Goal: Transaction & Acquisition: Purchase product/service

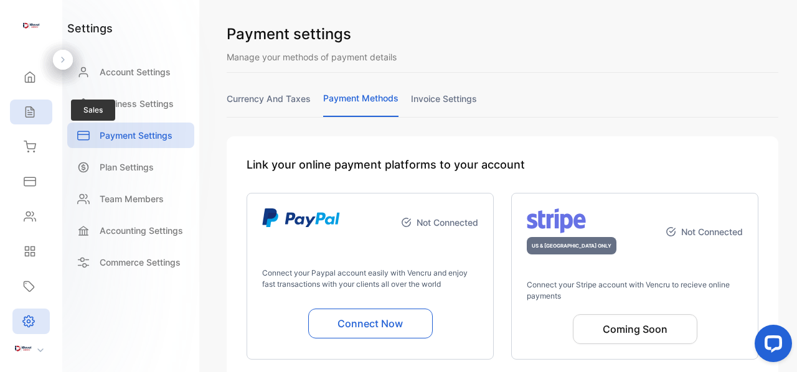
click at [26, 107] on icon at bounding box center [30, 112] width 8 height 11
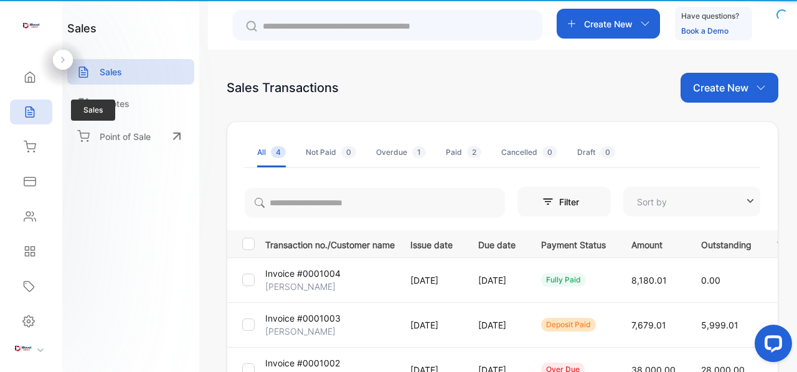
type input "**********"
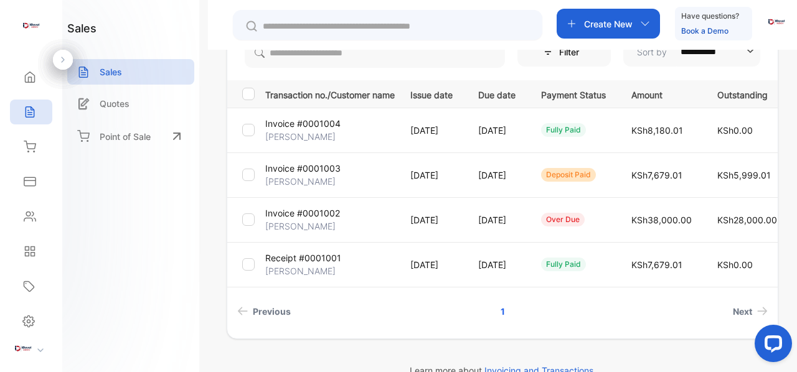
scroll to position [174, 0]
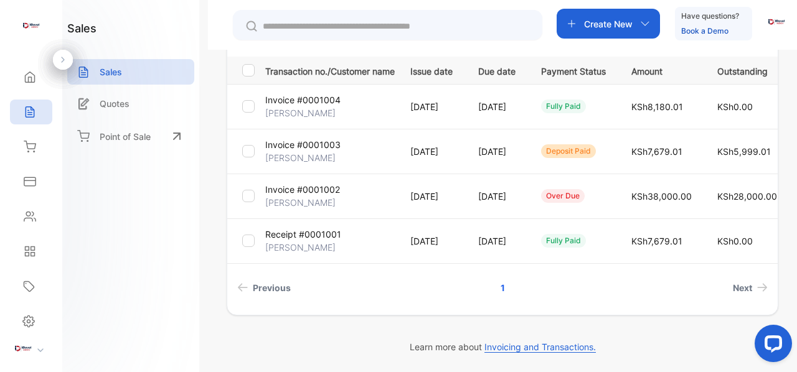
click at [329, 106] on p "[PERSON_NAME]" at bounding box center [300, 112] width 70 height 13
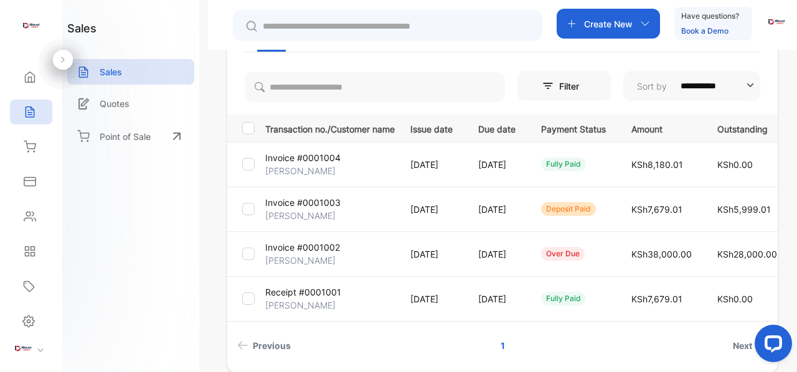
scroll to position [49, 0]
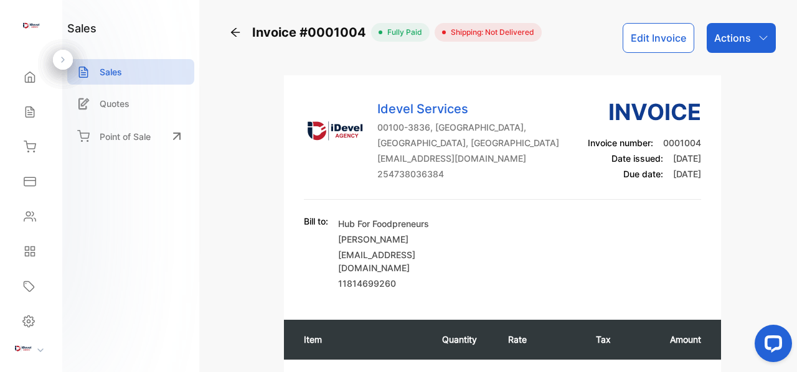
click at [763, 12] on div "Invoice #0001004 fully paid Shipping: Not Delivered Edit Invoice Actions Idevel…" at bounding box center [502, 186] width 589 height 372
click at [760, 35] on icon "button" at bounding box center [763, 38] width 10 height 10
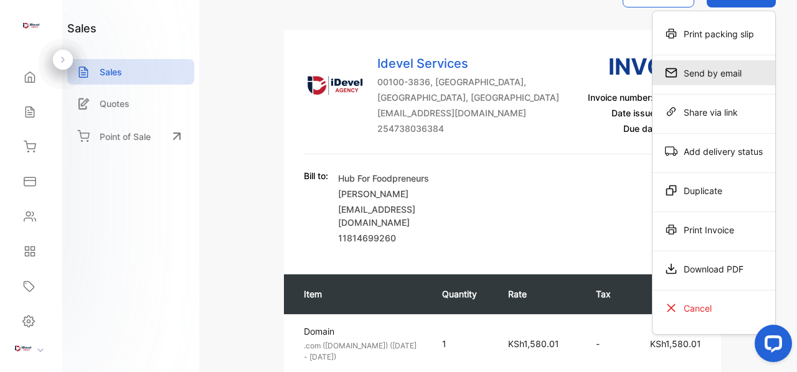
scroll to position [187, 0]
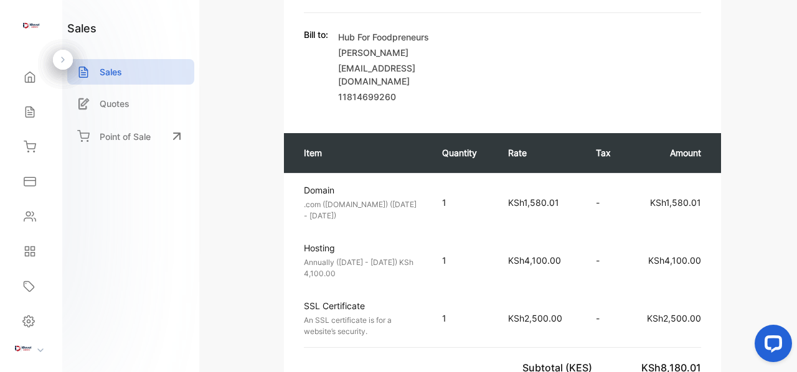
click at [773, 238] on div "Invoice #0001004 fully paid Shipping: Not Delivered Edit Invoice Actions Print …" at bounding box center [503, 347] width 552 height 1023
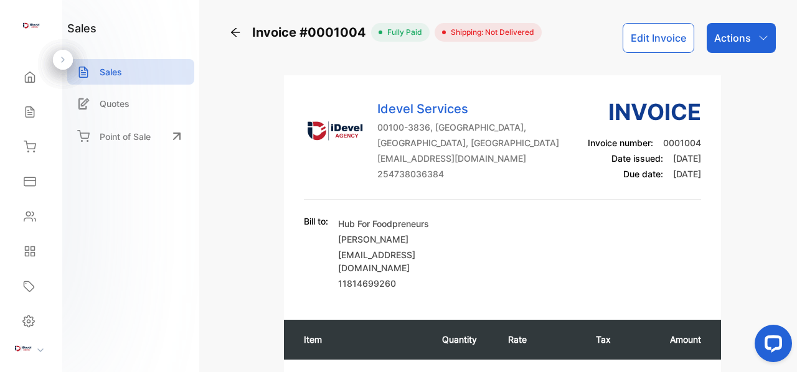
click at [758, 40] on icon "button" at bounding box center [763, 38] width 10 height 10
click at [779, 71] on div "Invoice #0001004 fully paid Shipping: Not Delivered Edit Invoice Actions Print …" at bounding box center [502, 186] width 589 height 372
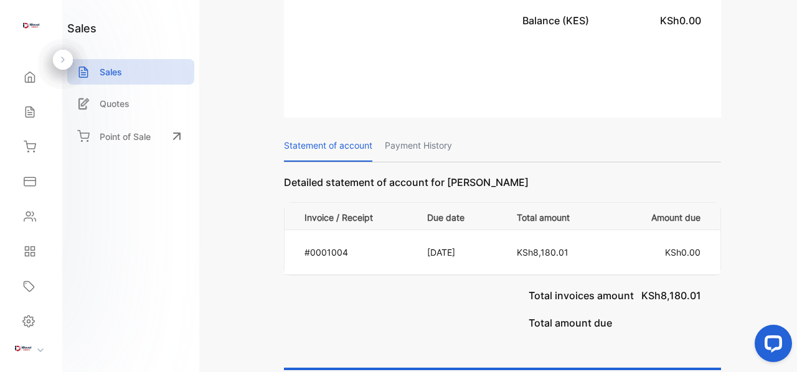
scroll to position [605, 0]
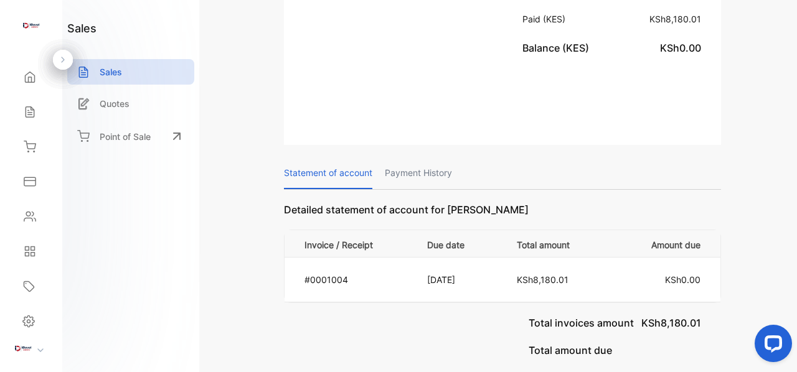
click at [408, 159] on p "Payment History" at bounding box center [418, 173] width 67 height 32
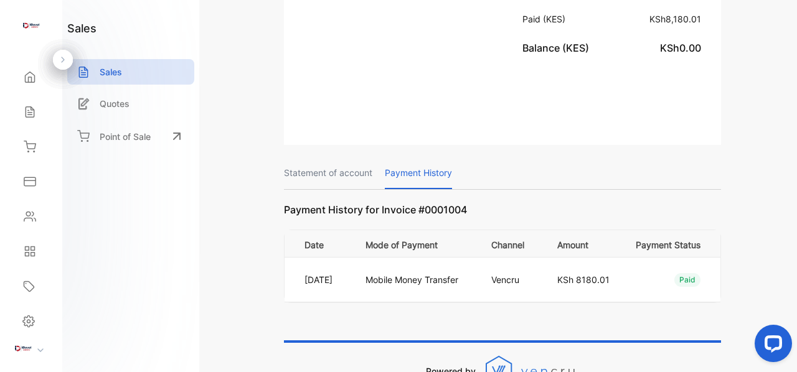
drag, startPoint x: 345, startPoint y: 267, endPoint x: 395, endPoint y: 261, distance: 49.6
click at [350, 273] on p "[DATE]" at bounding box center [326, 279] width 45 height 13
click at [409, 273] on p "Mobile Money Transfer" at bounding box center [415, 279] width 100 height 13
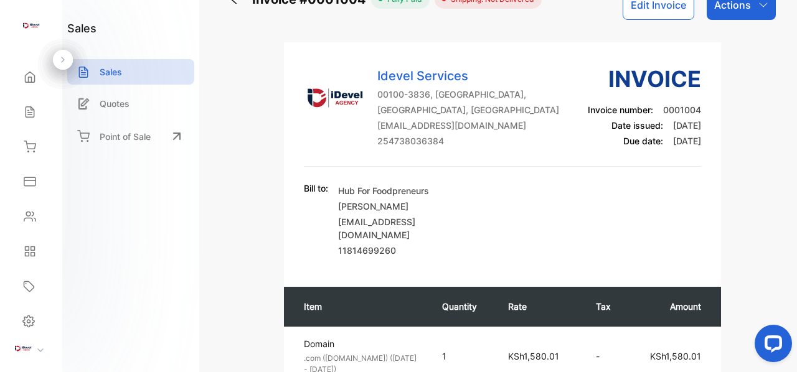
scroll to position [0, 0]
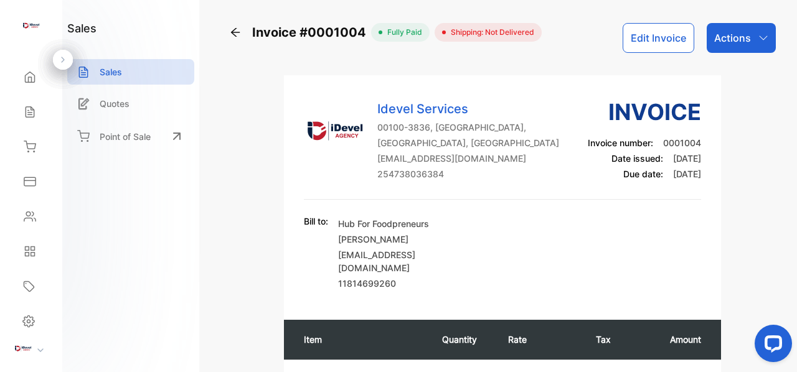
click at [235, 33] on icon at bounding box center [235, 32] width 12 height 12
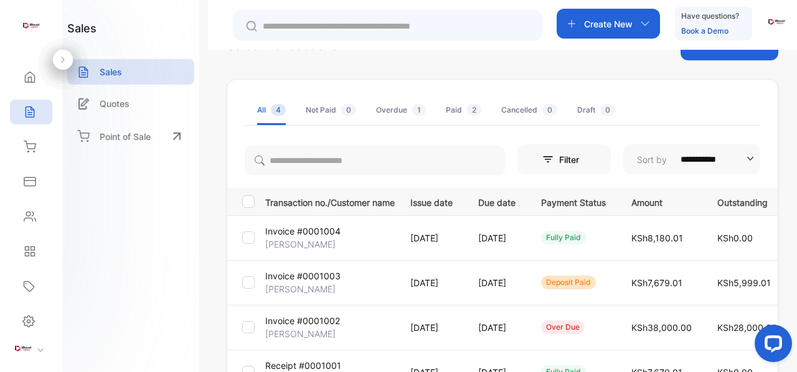
scroll to position [62, 0]
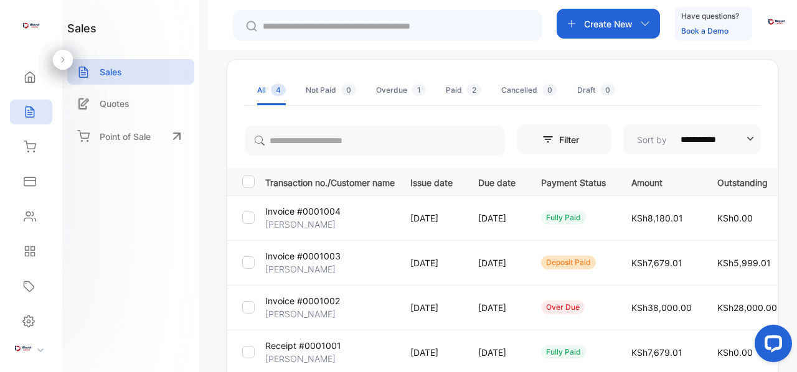
drag, startPoint x: 299, startPoint y: 270, endPoint x: 331, endPoint y: 266, distance: 32.0
click at [299, 270] on p "[PERSON_NAME]" at bounding box center [300, 269] width 70 height 13
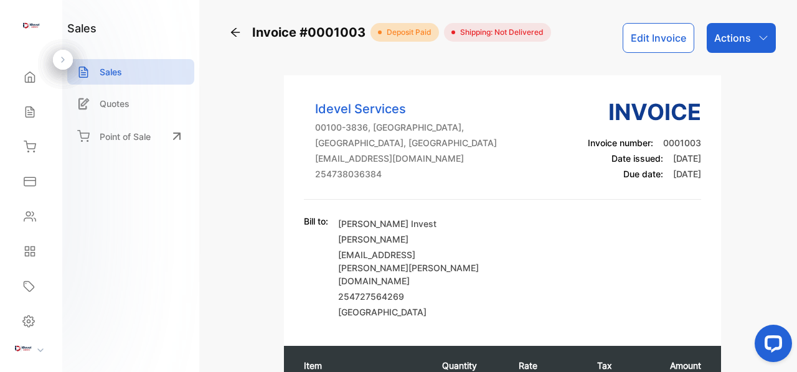
click at [758, 40] on icon "button" at bounding box center [763, 38] width 10 height 10
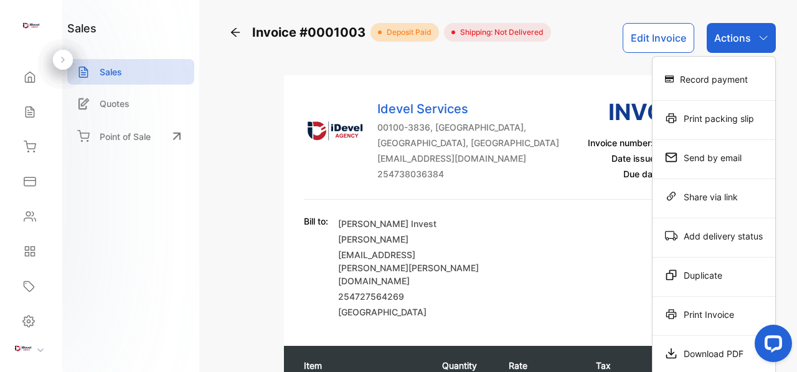
click at [779, 75] on div "Invoice #0001003 deposit paid Shipping: Not Delivered Edit Invoice Actions Reco…" at bounding box center [502, 186] width 589 height 372
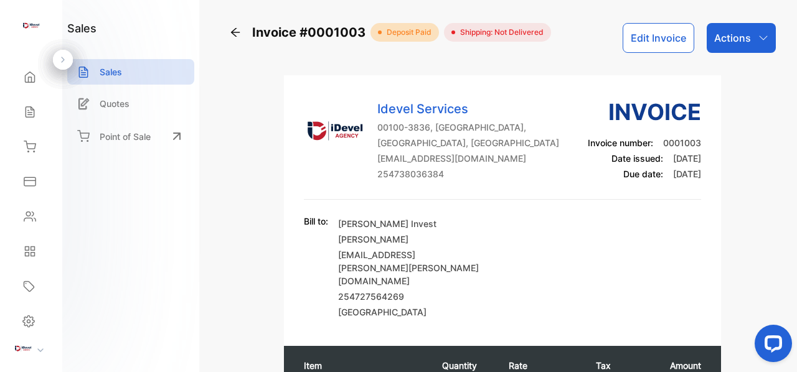
click at [40, 349] on icon at bounding box center [40, 351] width 6 height 4
click at [34, 318] on icon at bounding box center [28, 321] width 12 height 13
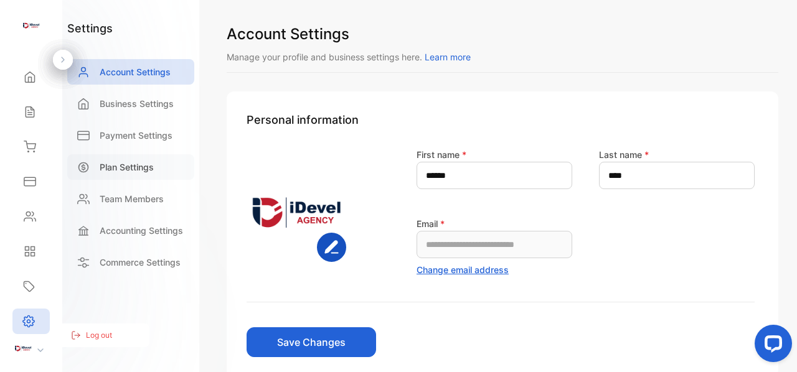
click at [142, 173] on p "Plan Settings" at bounding box center [127, 167] width 54 height 13
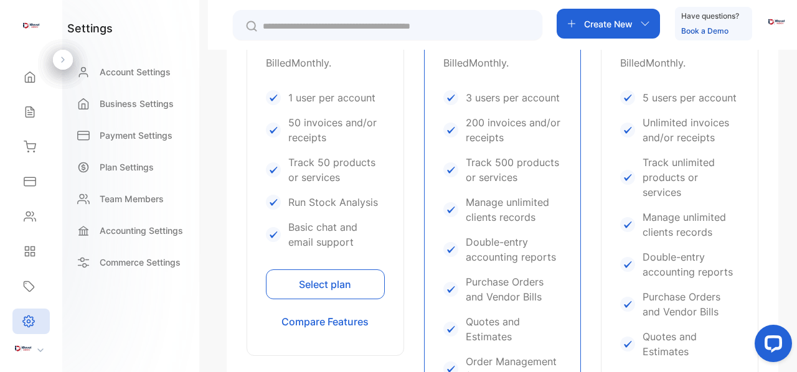
scroll to position [622, 0]
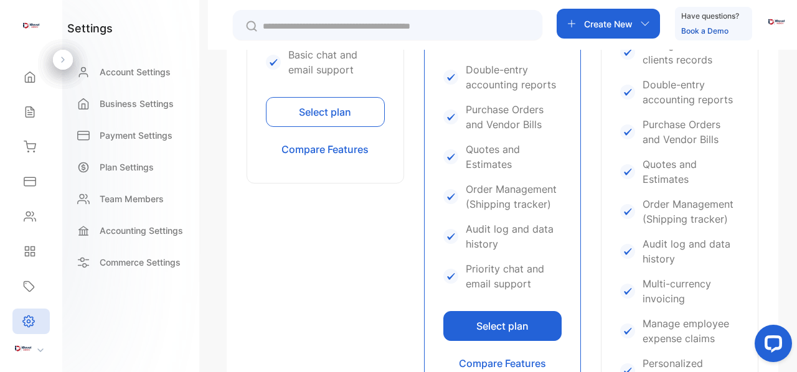
click at [312, 108] on button "Select plan" at bounding box center [325, 112] width 119 height 30
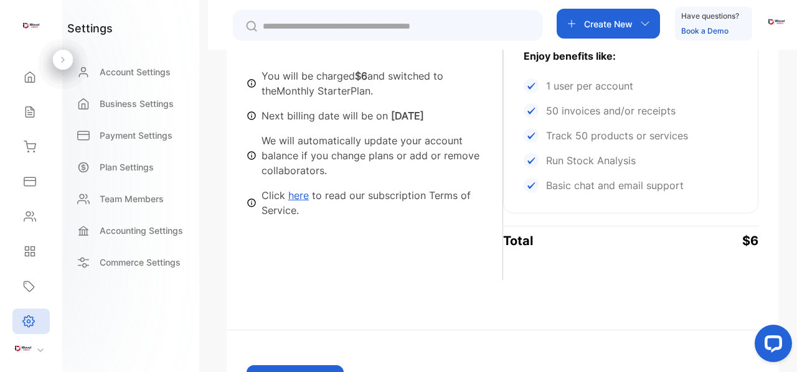
scroll to position [426, 0]
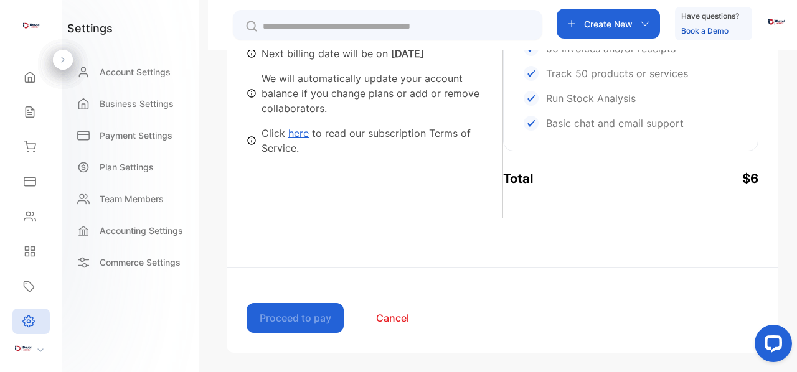
click at [380, 318] on button "Cancel" at bounding box center [392, 318] width 97 height 30
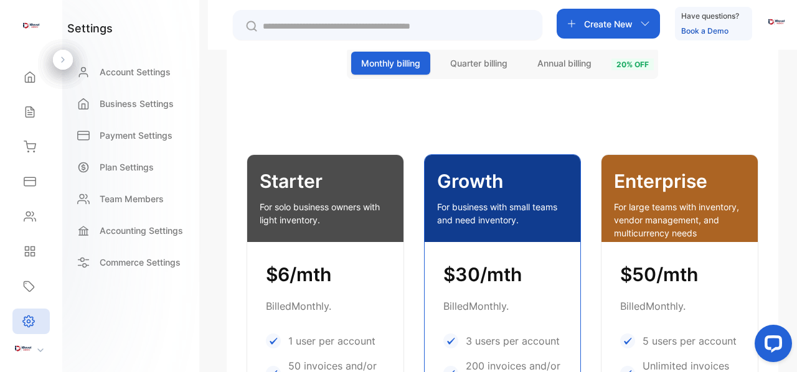
scroll to position [177, 0]
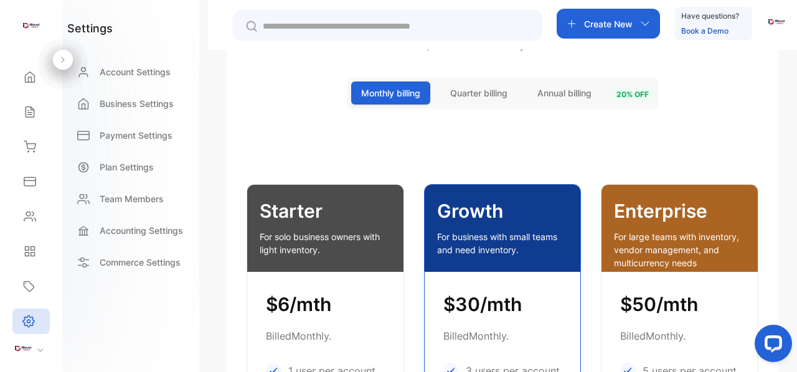
click at [476, 95] on span "Quarter billing" at bounding box center [478, 93] width 57 height 13
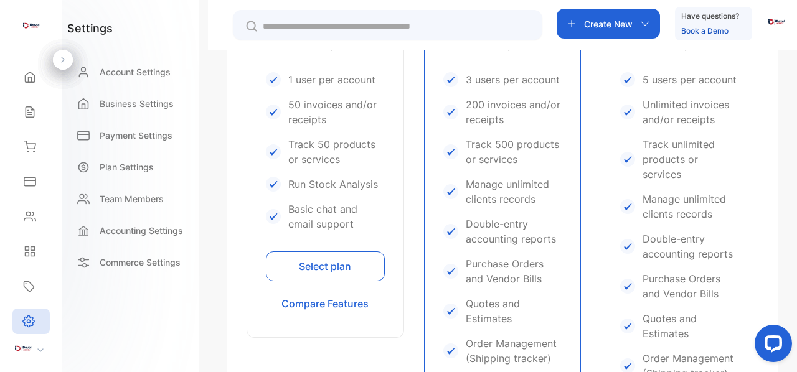
scroll to position [488, 0]
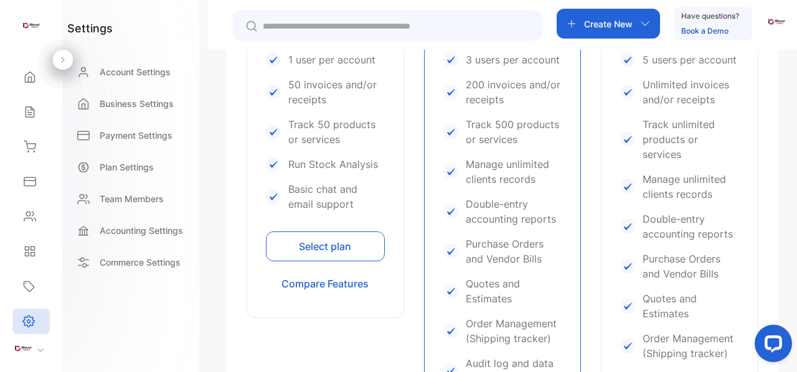
click at [341, 250] on button "Select plan" at bounding box center [325, 247] width 119 height 30
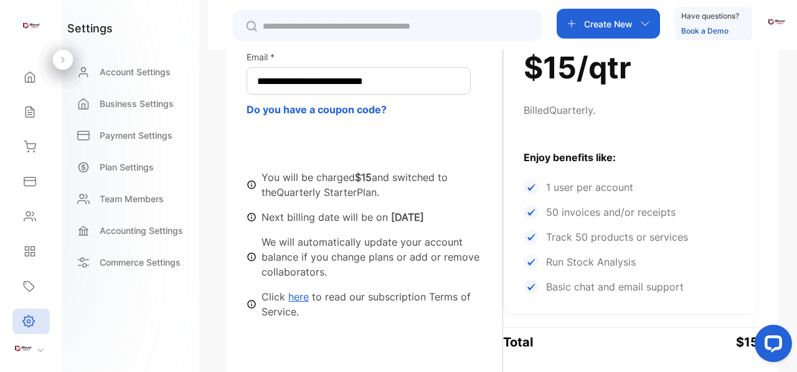
scroll to position [115, 0]
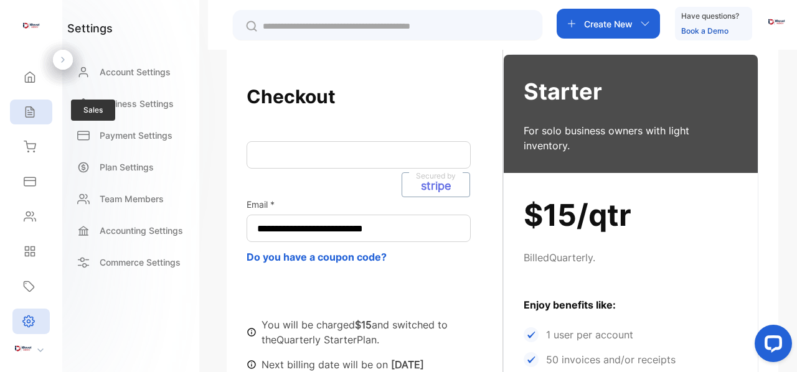
click at [40, 111] on div "Sales" at bounding box center [31, 112] width 42 height 25
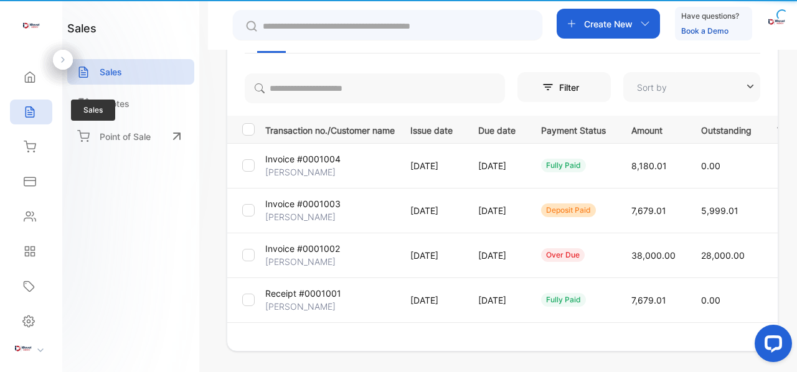
type input "**********"
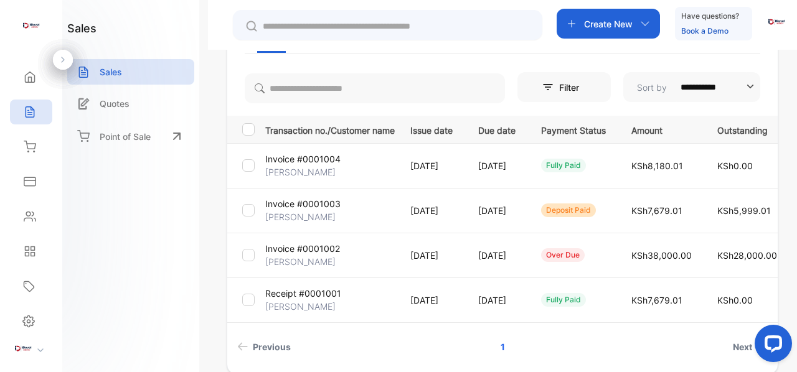
click at [292, 174] on p "[PERSON_NAME]" at bounding box center [300, 172] width 70 height 13
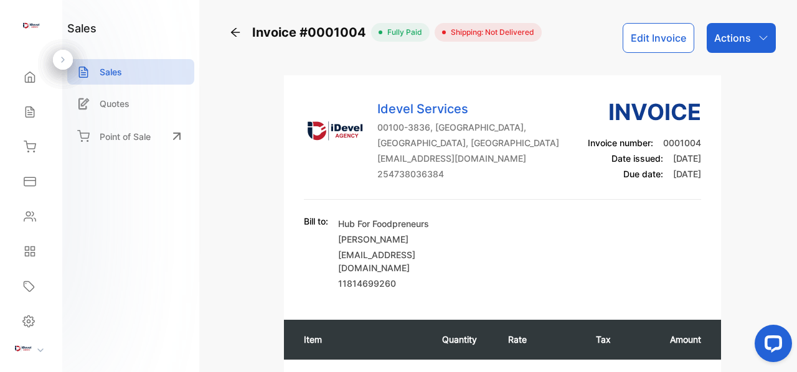
click at [761, 41] on icon "button" at bounding box center [763, 38] width 10 height 10
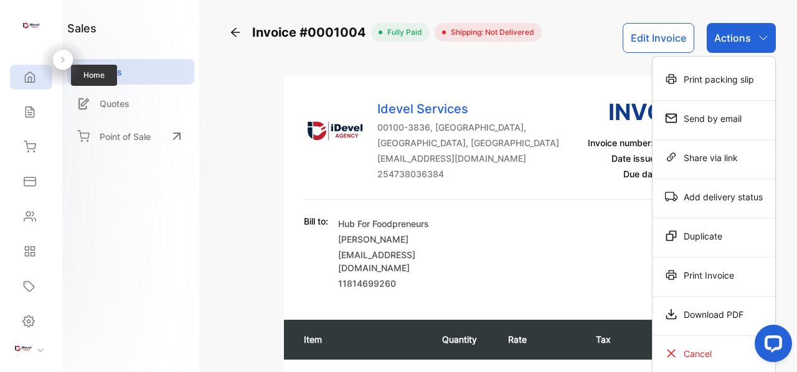
click at [31, 79] on icon at bounding box center [30, 77] width 9 height 11
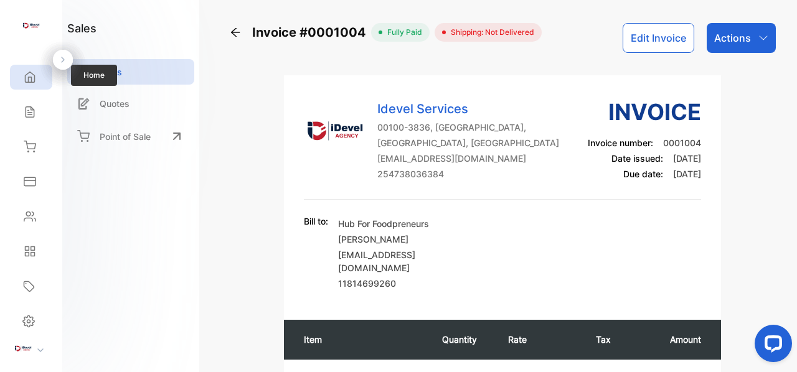
click at [30, 74] on icon at bounding box center [30, 77] width 12 height 12
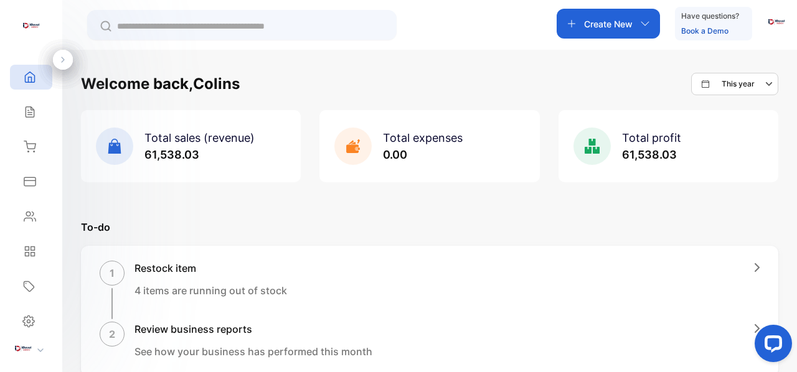
click at [646, 22] on icon "button" at bounding box center [645, 24] width 10 height 10
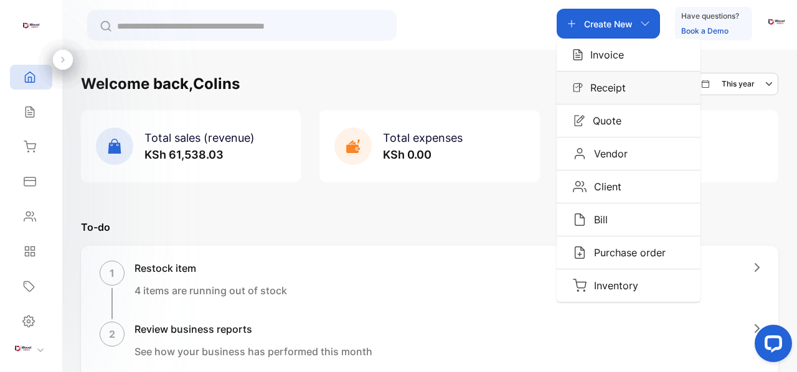
click at [608, 89] on p "Receipt" at bounding box center [604, 87] width 43 height 15
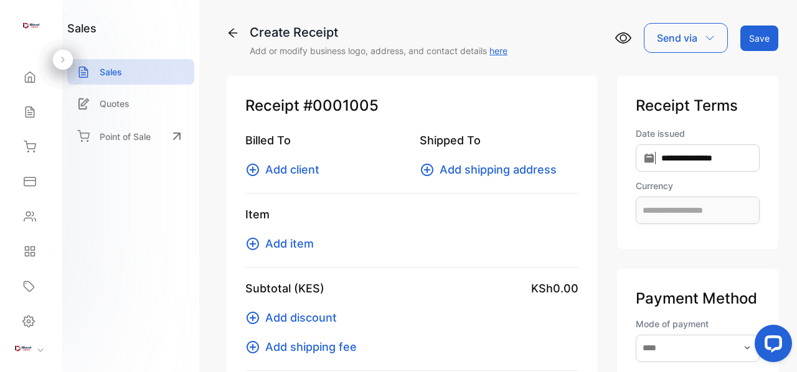
type input "**********"
click at [282, 170] on span "Add client" at bounding box center [292, 169] width 54 height 17
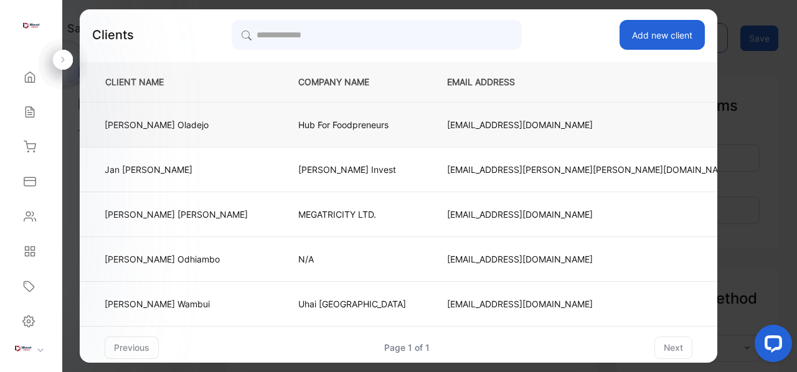
click at [146, 116] on td "[PERSON_NAME]" at bounding box center [179, 124] width 198 height 45
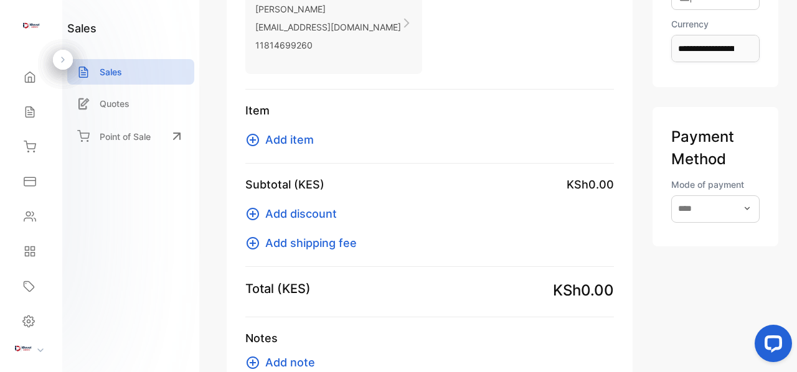
scroll to position [187, 0]
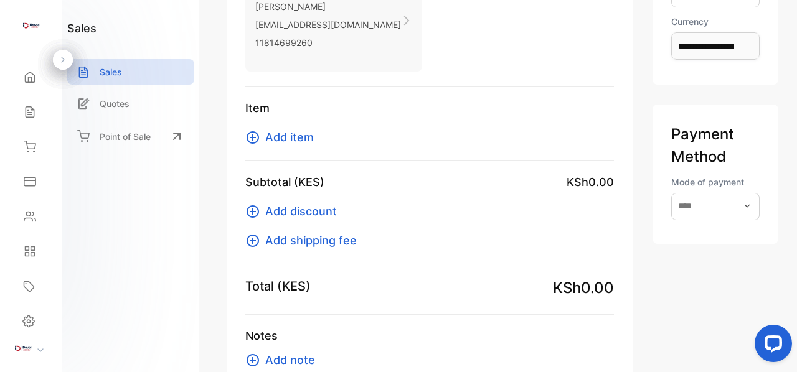
click at [262, 139] on button "Add item" at bounding box center [283, 137] width 76 height 17
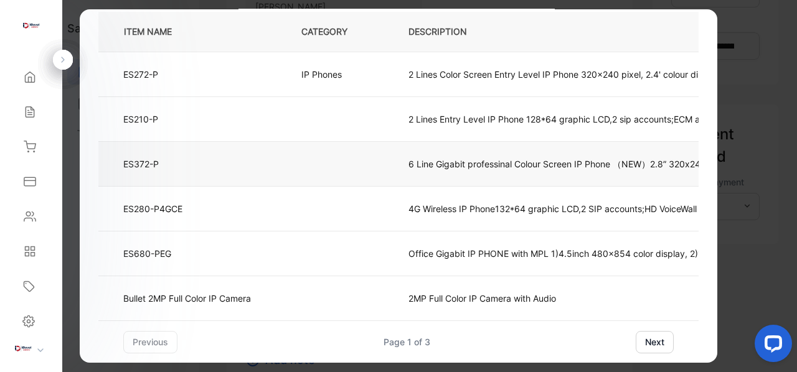
scroll to position [0, 0]
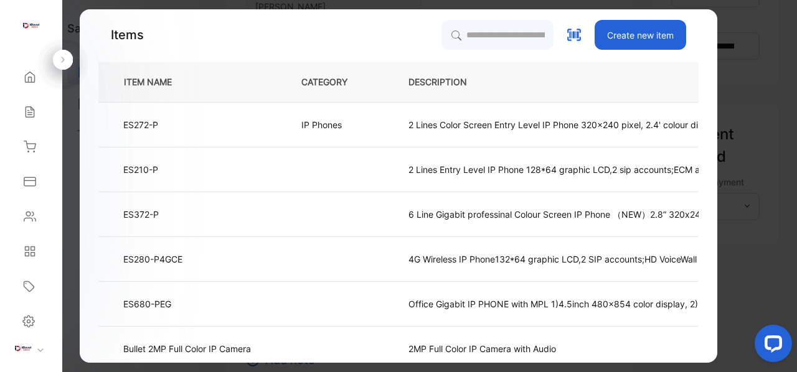
click at [66, 61] on icon at bounding box center [63, 59] width 9 height 9
